Goal: Task Accomplishment & Management: Use online tool/utility

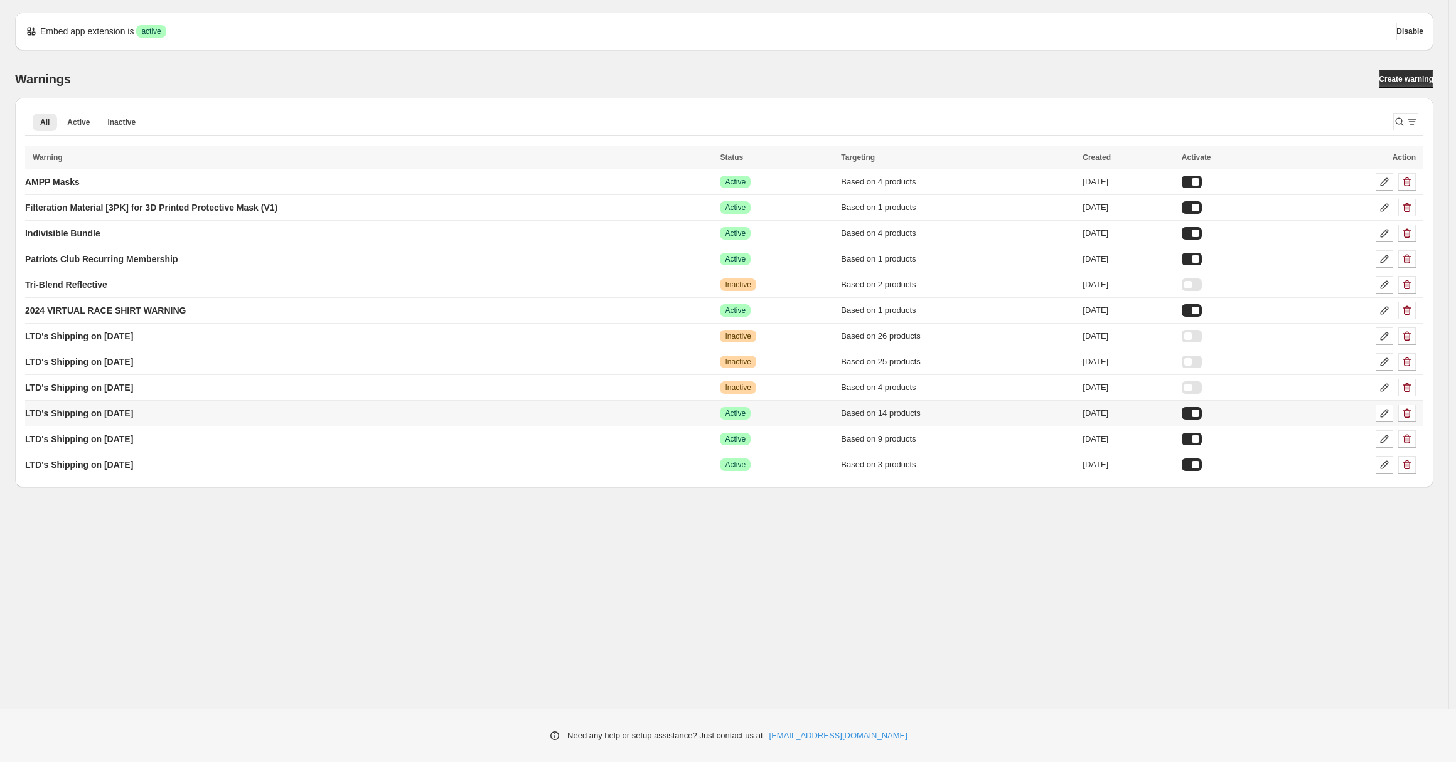
click at [1202, 414] on div at bounding box center [1192, 413] width 20 height 13
click at [104, 467] on p "LTD's Shipping on [DATE]" at bounding box center [79, 465] width 108 height 13
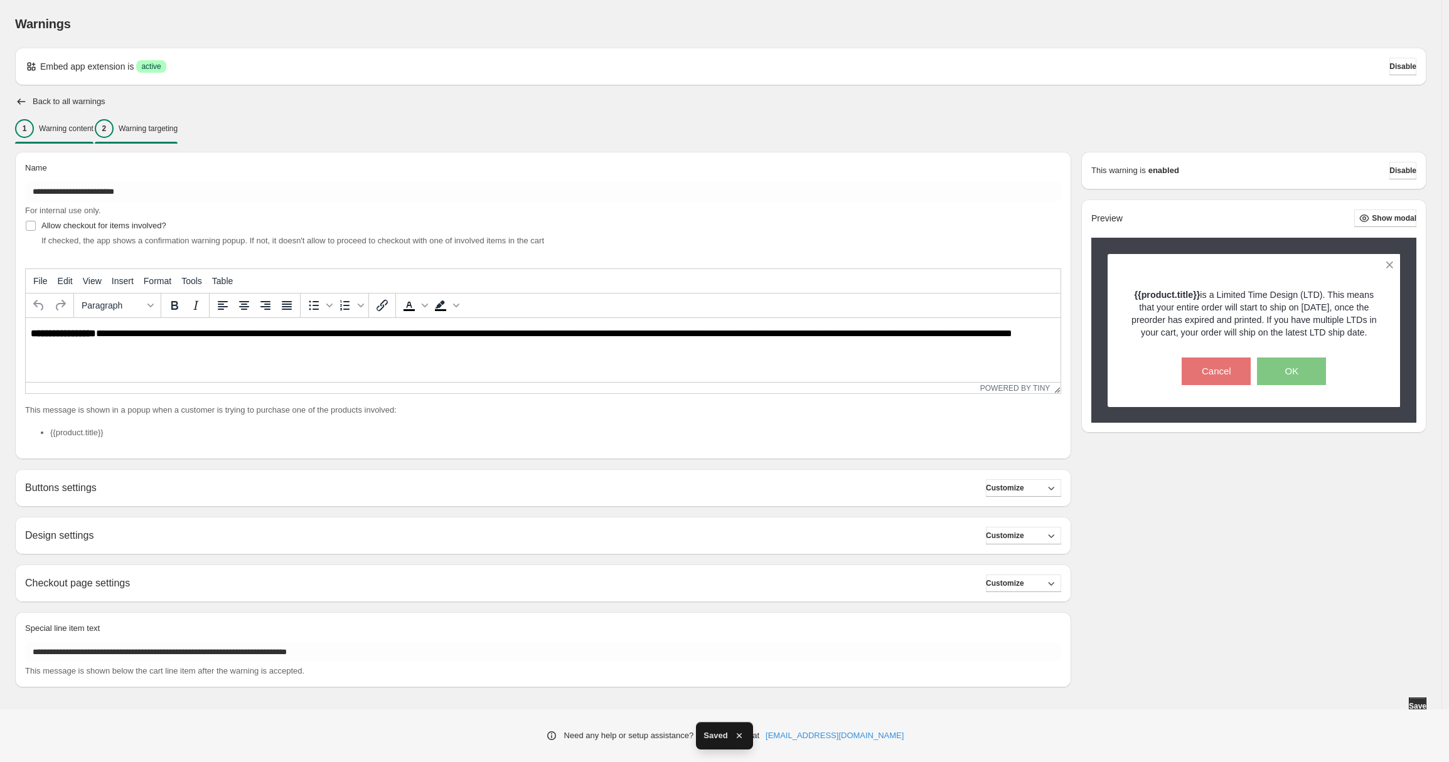
click at [178, 133] on p "Warning targeting" at bounding box center [148, 129] width 59 height 10
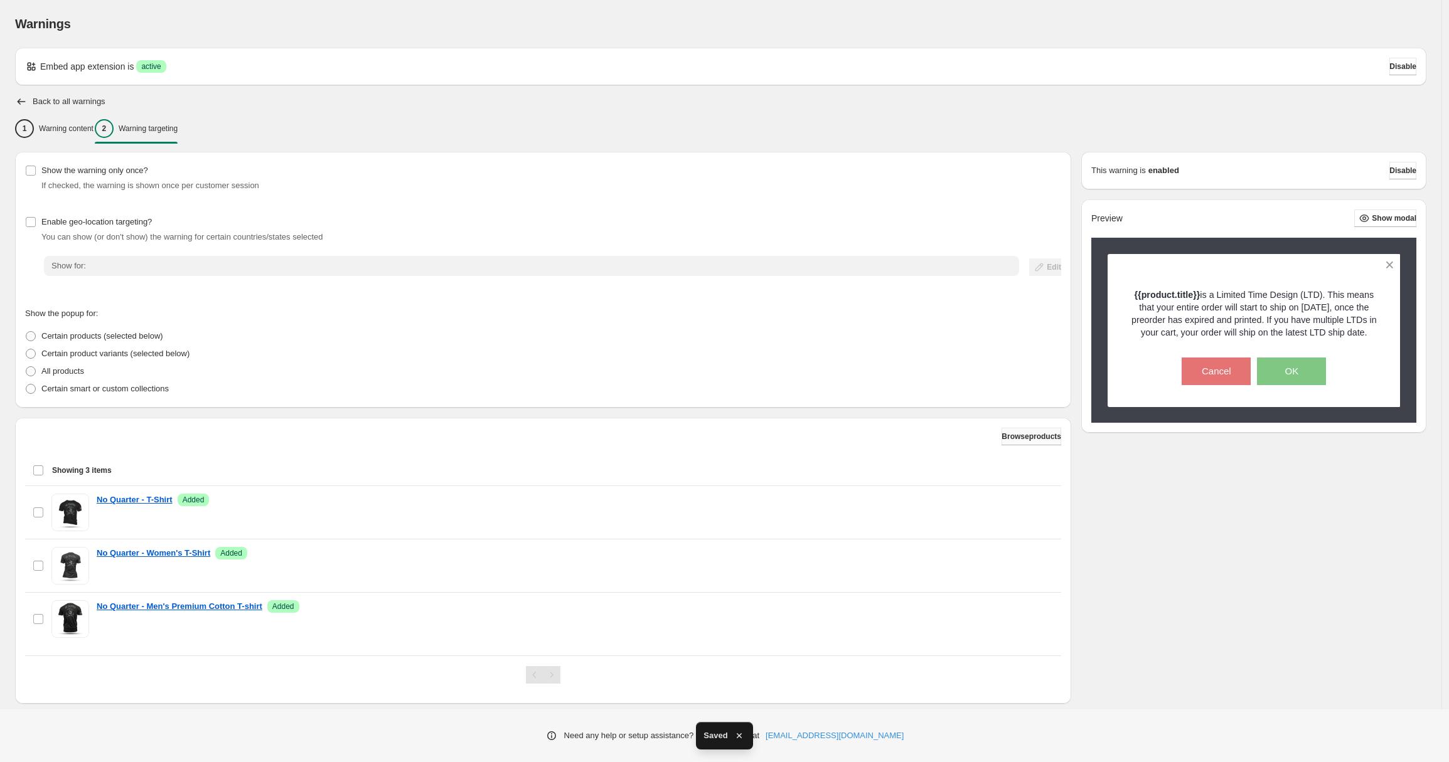
click at [1028, 432] on span "Browse products" at bounding box center [1031, 437] width 60 height 10
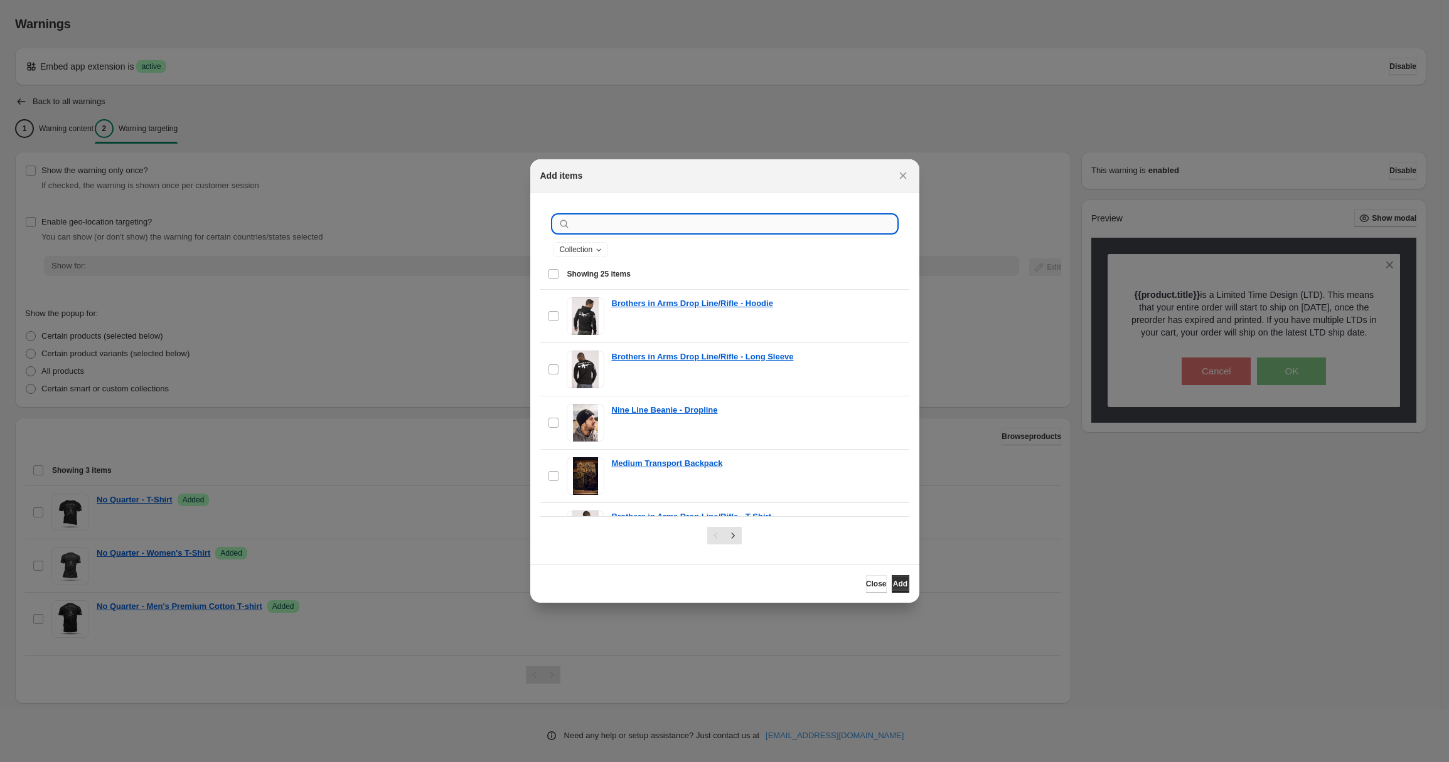
click at [643, 224] on input ":r1r:" at bounding box center [735, 224] width 324 height 18
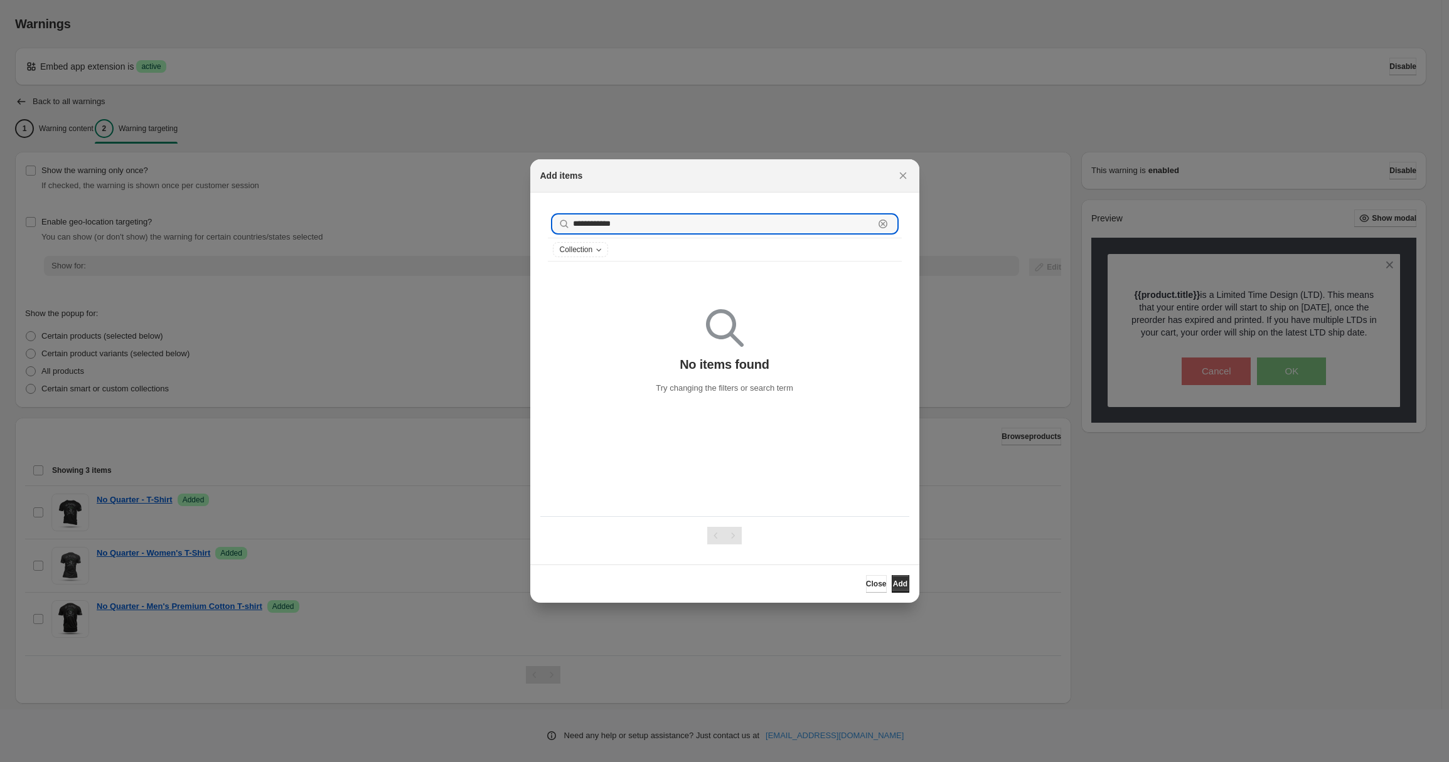
drag, startPoint x: 658, startPoint y: 223, endPoint x: 541, endPoint y: 222, distance: 117.3
click at [544, 223] on div "**********" at bounding box center [724, 236] width 369 height 67
paste input "*"
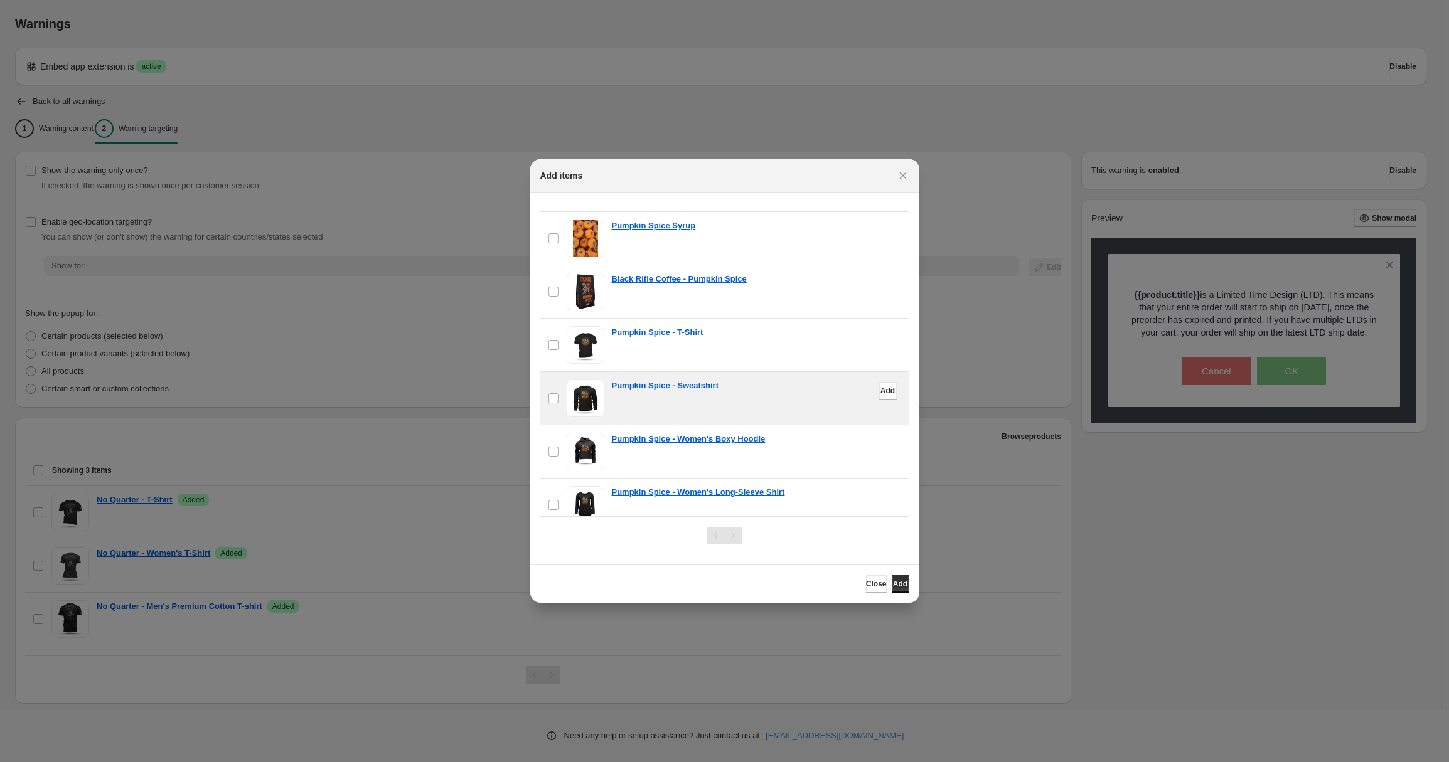
scroll to position [99, 0]
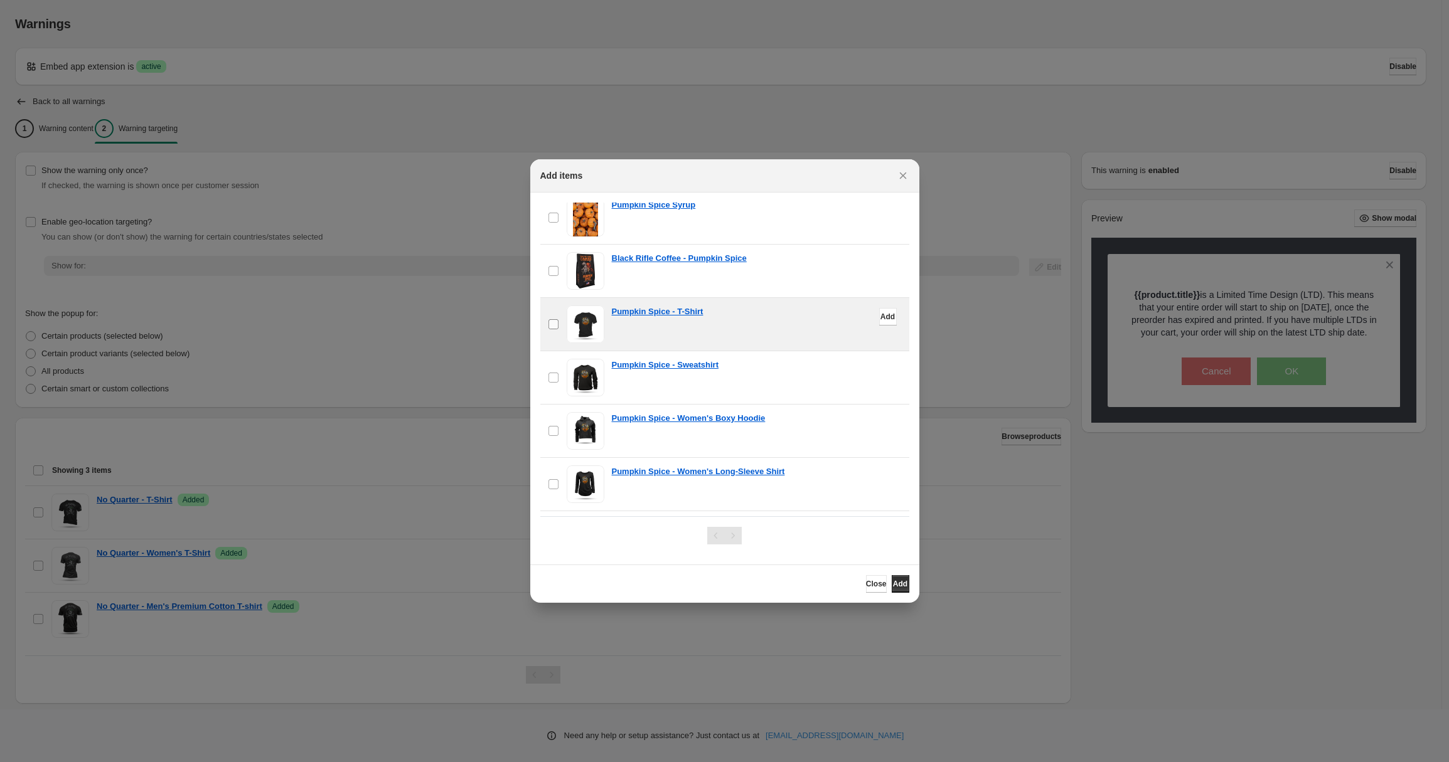
type input "**********"
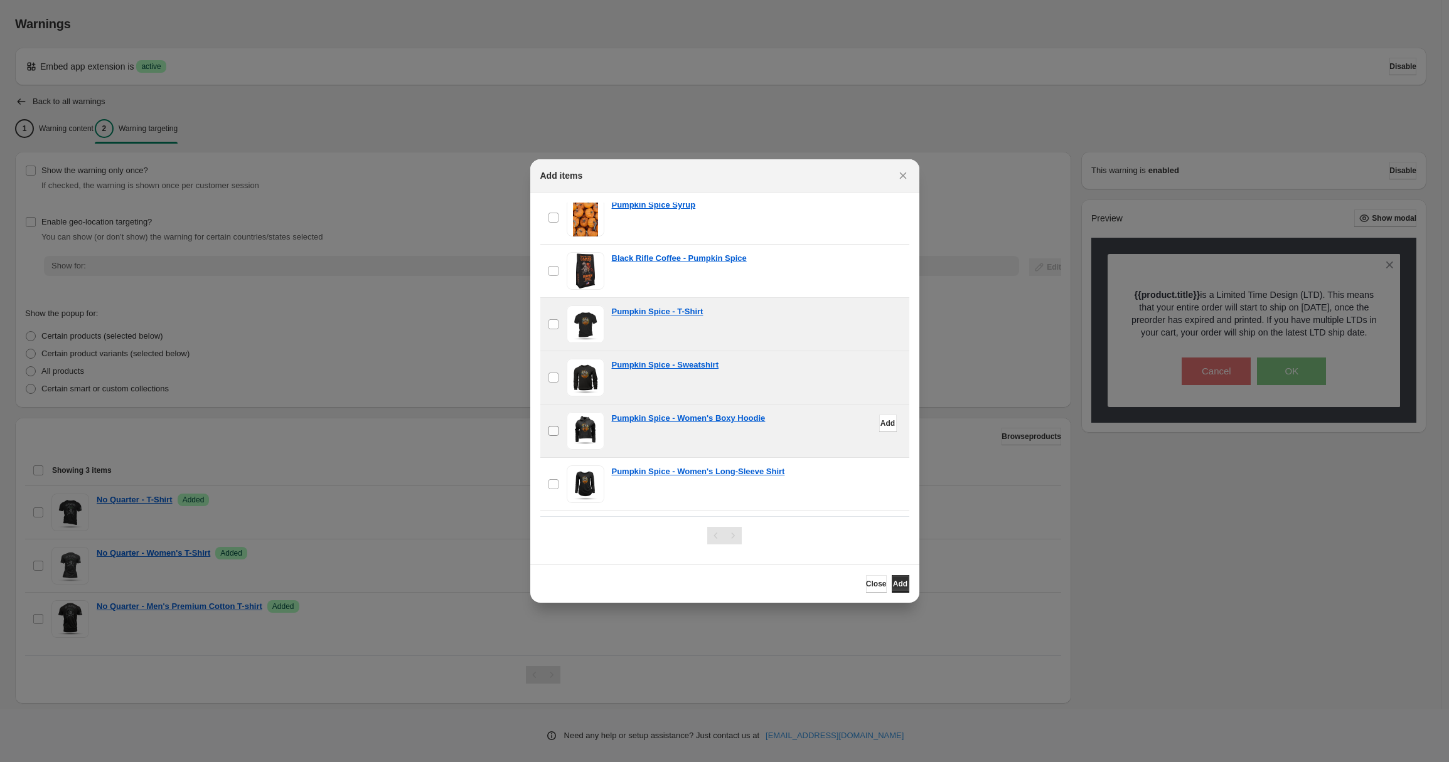
drag, startPoint x: 558, startPoint y: 429, endPoint x: 556, endPoint y: 437, distance: 9.1
click at [558, 430] on span ":r1r:" at bounding box center [553, 430] width 11 height 11
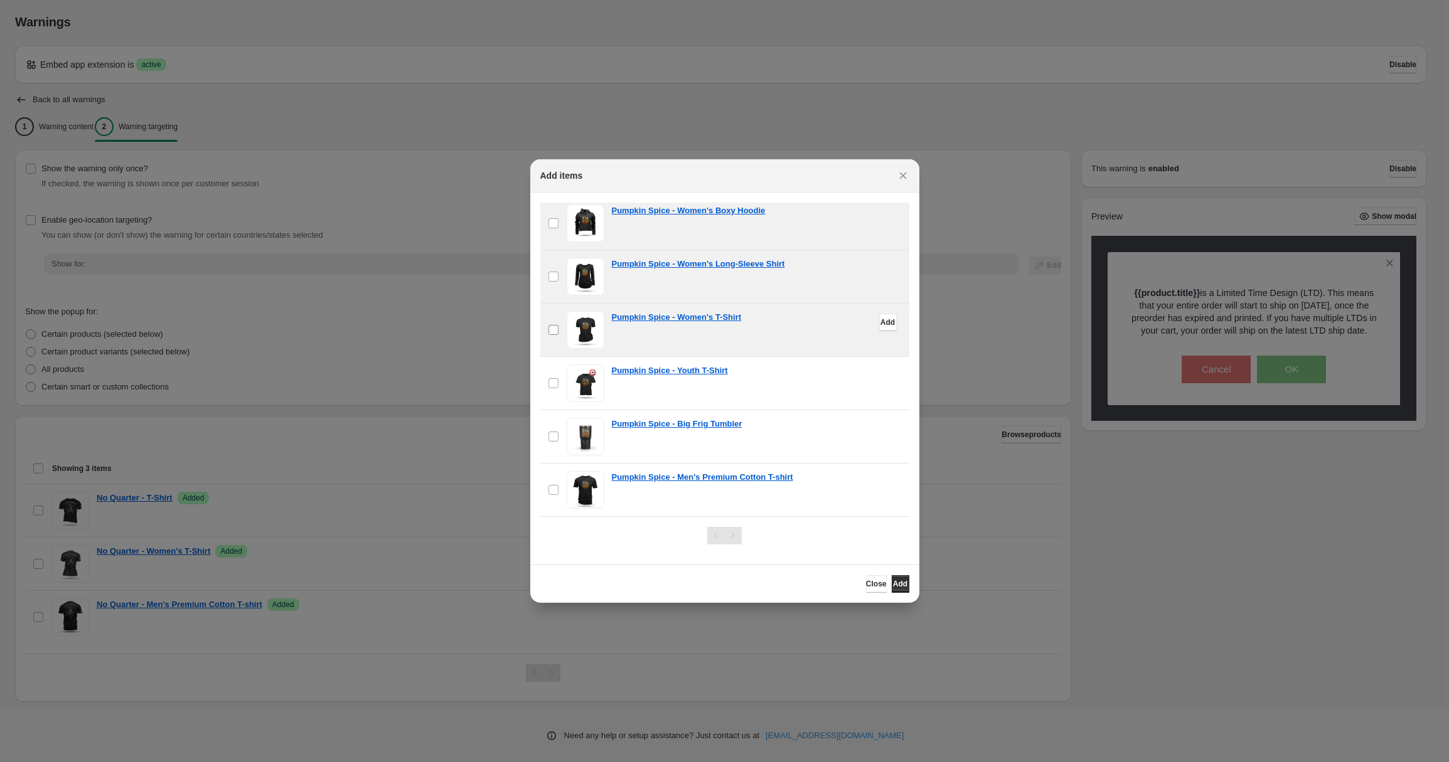
scroll to position [3, 0]
click at [555, 388] on span ":r1r:" at bounding box center [553, 383] width 11 height 11
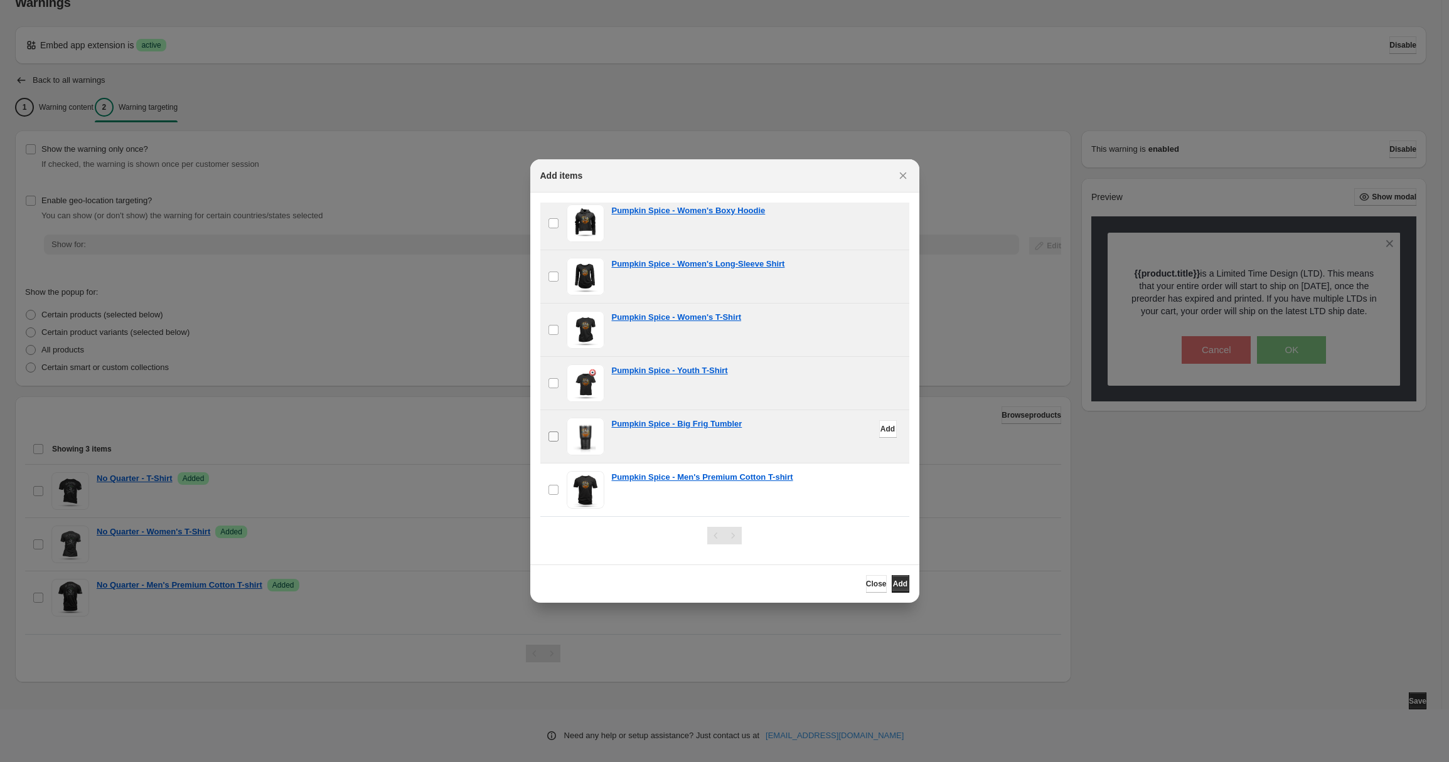
scroll to position [23, 0]
click at [893, 584] on span "Add" at bounding box center [900, 584] width 14 height 10
